Goal: Find specific page/section: Find specific page/section

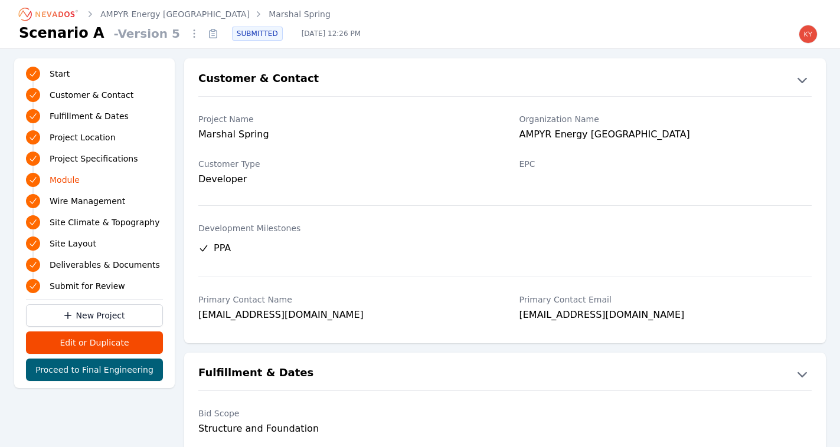
scroll to position [1310, 0]
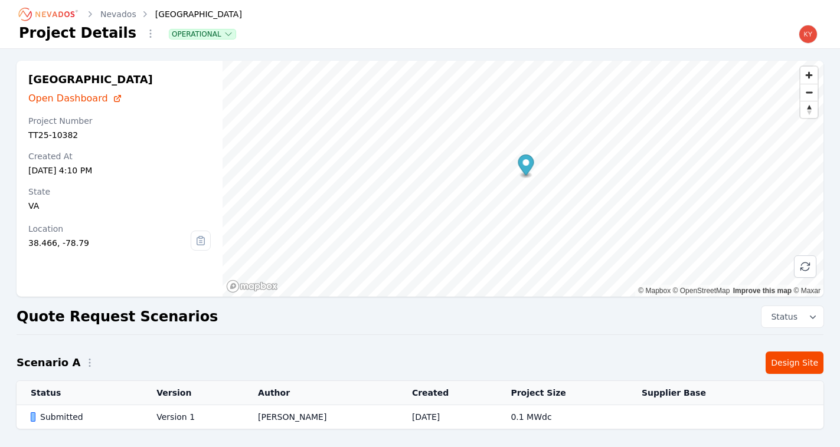
click at [61, 15] on icon "Breadcrumb" at bounding box center [49, 14] width 65 height 19
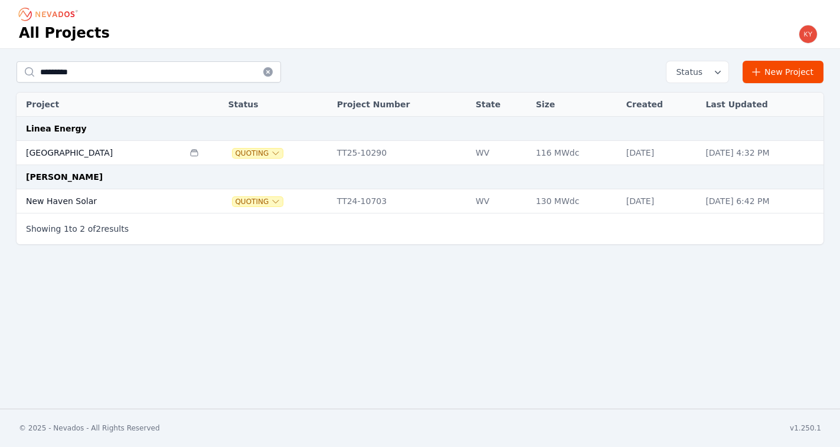
type input "*******"
click at [75, 156] on td "New Haven" at bounding box center [101, 153] width 169 height 24
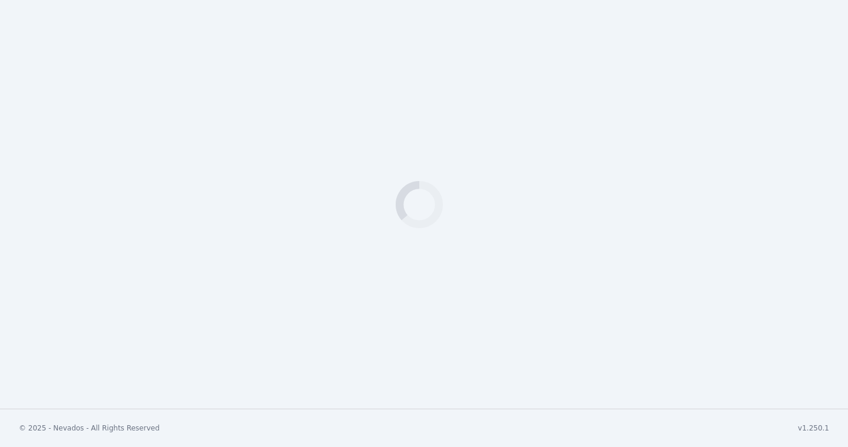
click at [394, 158] on div "Loading" at bounding box center [424, 204] width 848 height 409
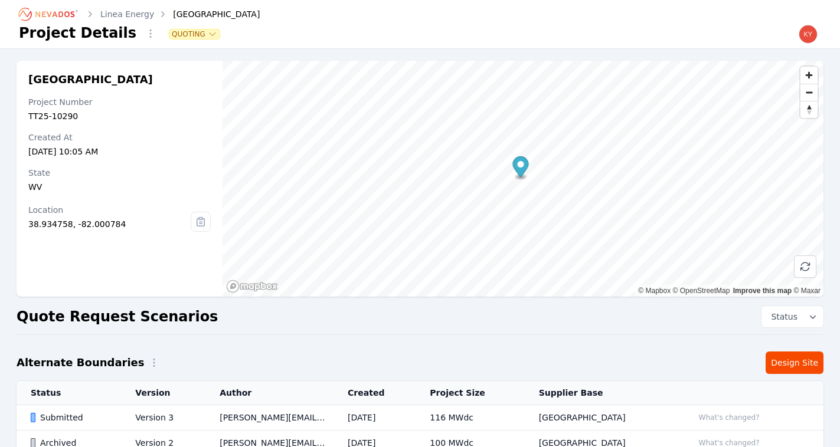
click at [244, 416] on td "kyle.macdougall@nevados.solar" at bounding box center [269, 417] width 128 height 25
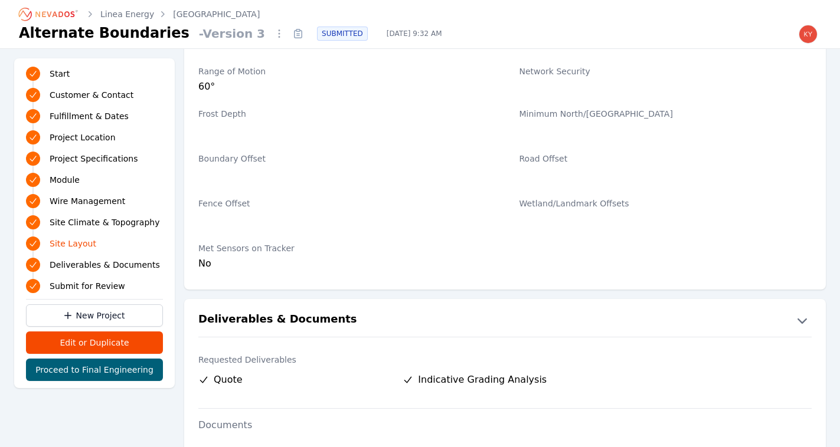
scroll to position [2561, 0]
